Goal: Complete application form

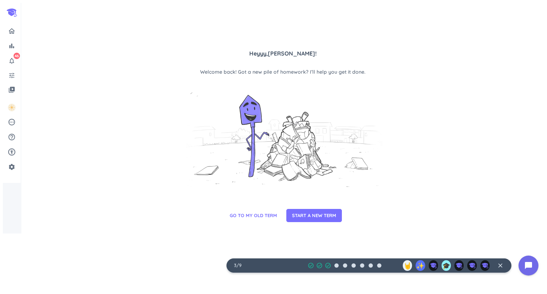
click at [271, 180] on div at bounding box center [282, 137] width 199 height 112
click at [313, 219] on span "START A NEW TERM" at bounding box center [314, 215] width 44 height 7
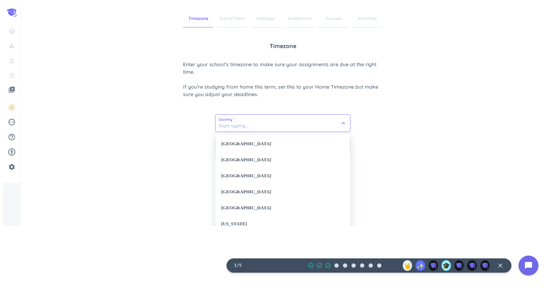
click at [314, 120] on input at bounding box center [283, 123] width 135 height 17
click at [245, 143] on div "[GEOGRAPHIC_DATA]" at bounding box center [283, 144] width 135 height 16
type input "[GEOGRAPHIC_DATA]"
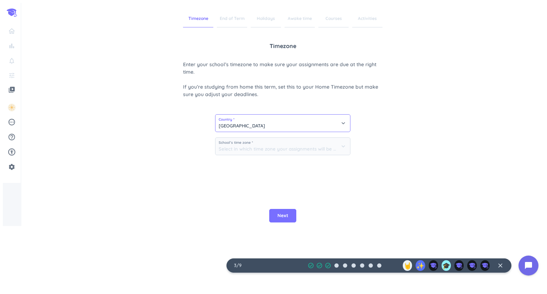
click at [330, 123] on input "[GEOGRAPHIC_DATA]" at bounding box center [283, 123] width 135 height 17
